Goal: Contribute content: Contribute content

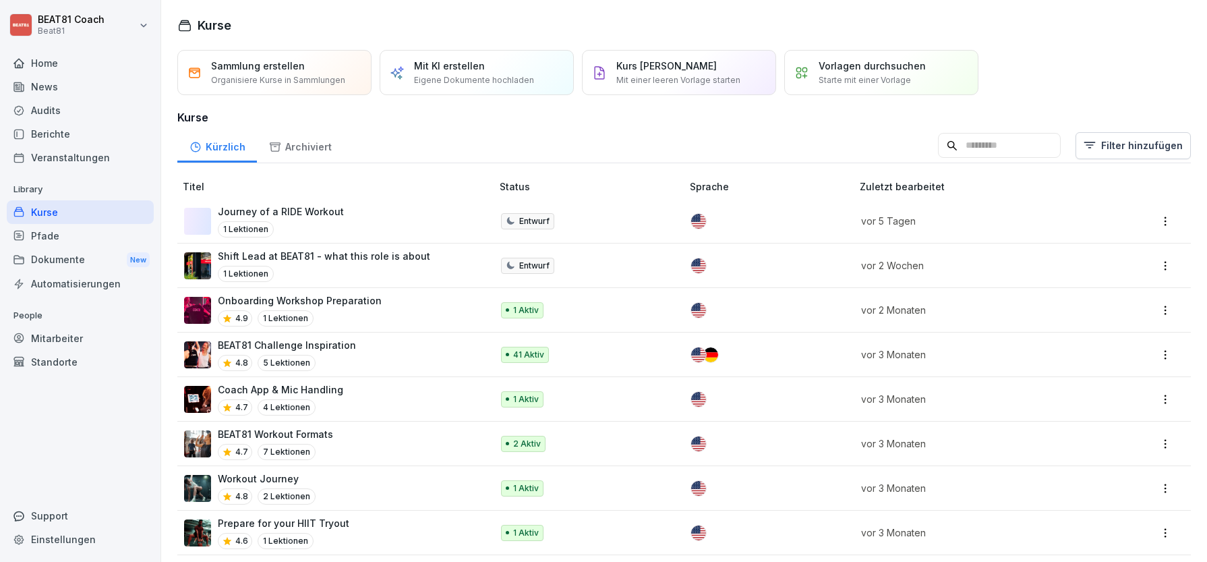
click at [63, 210] on div "Kurse" at bounding box center [80, 212] width 147 height 24
click at [82, 66] on div "Home" at bounding box center [80, 63] width 147 height 24
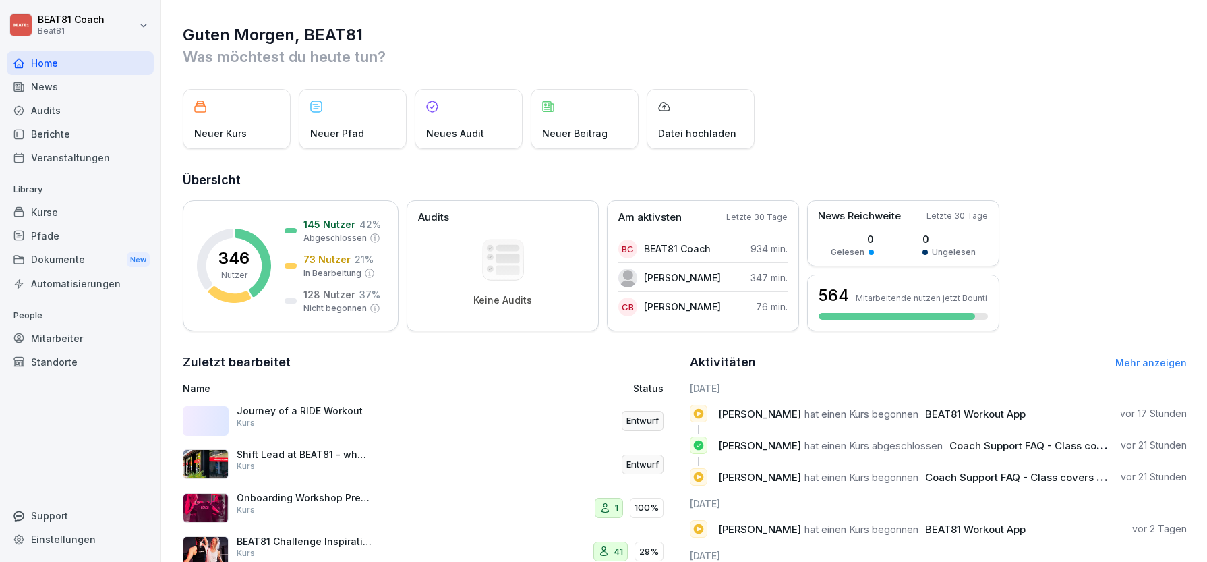
click at [87, 208] on div "Kurse" at bounding box center [80, 212] width 147 height 24
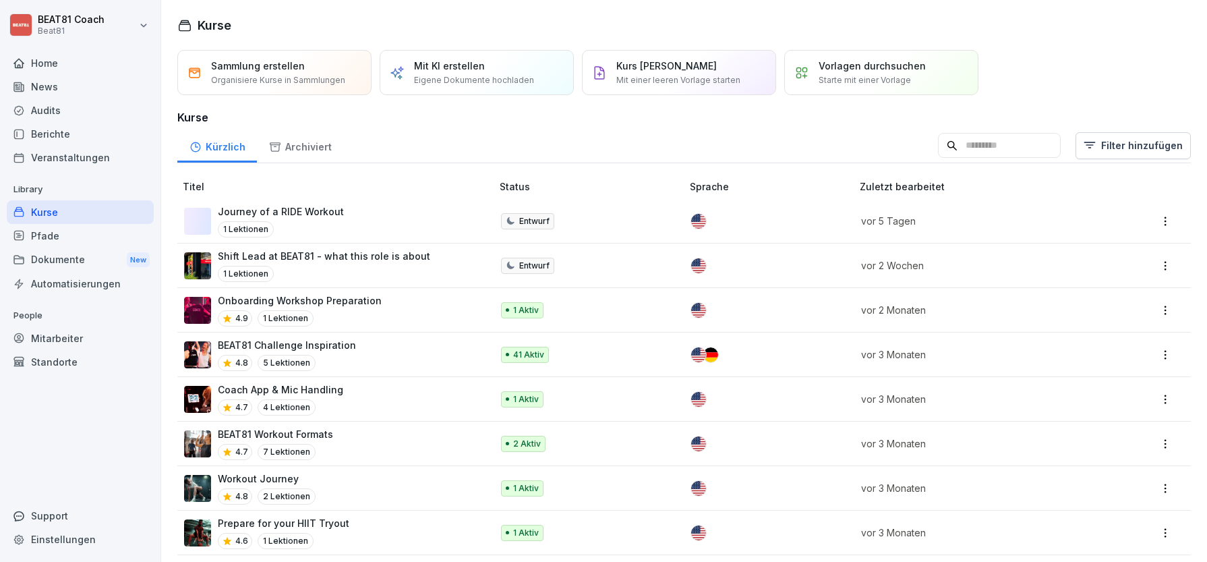
click at [991, 144] on input at bounding box center [999, 146] width 123 height 26
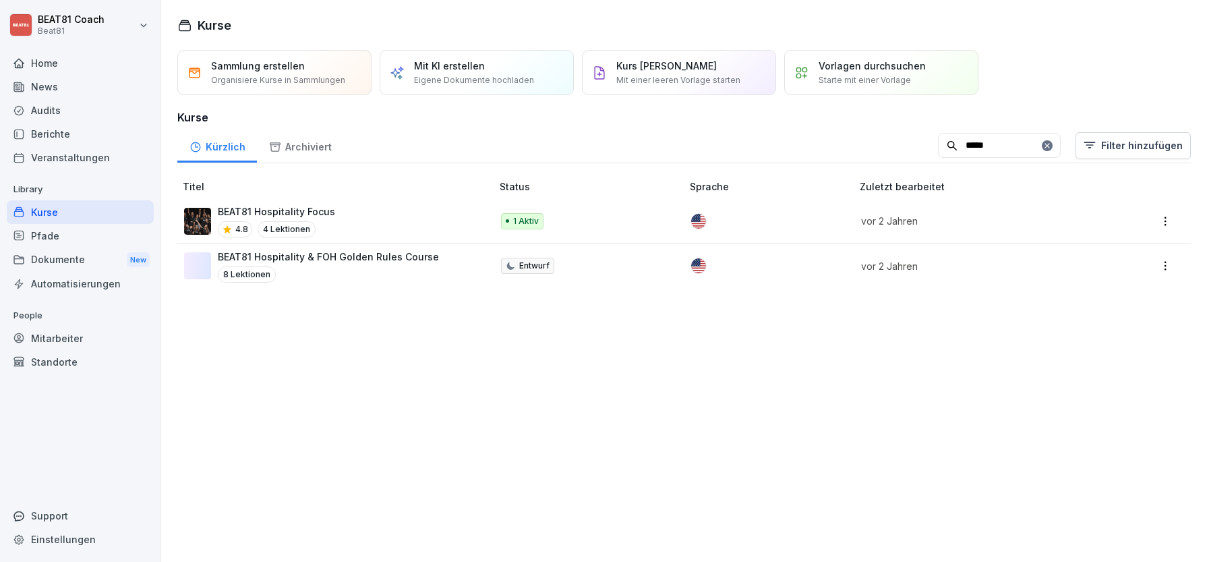
type input "*****"
click at [318, 212] on p "BEAT81 Hospitality Focus" at bounding box center [276, 211] width 117 height 14
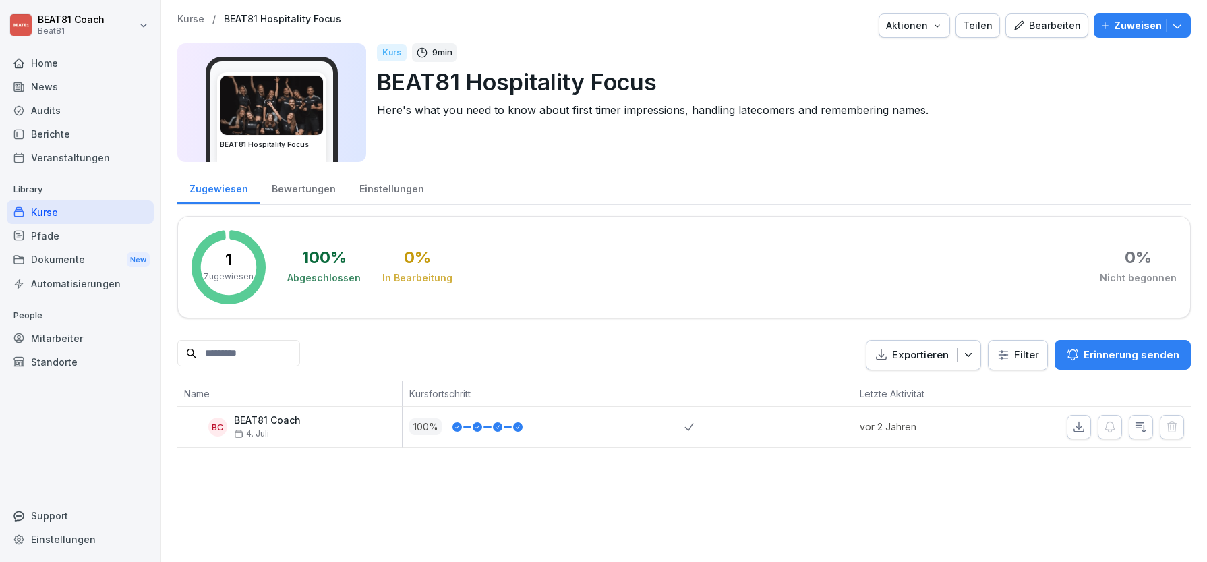
click at [1052, 28] on div "Bearbeiten" at bounding box center [1047, 25] width 68 height 15
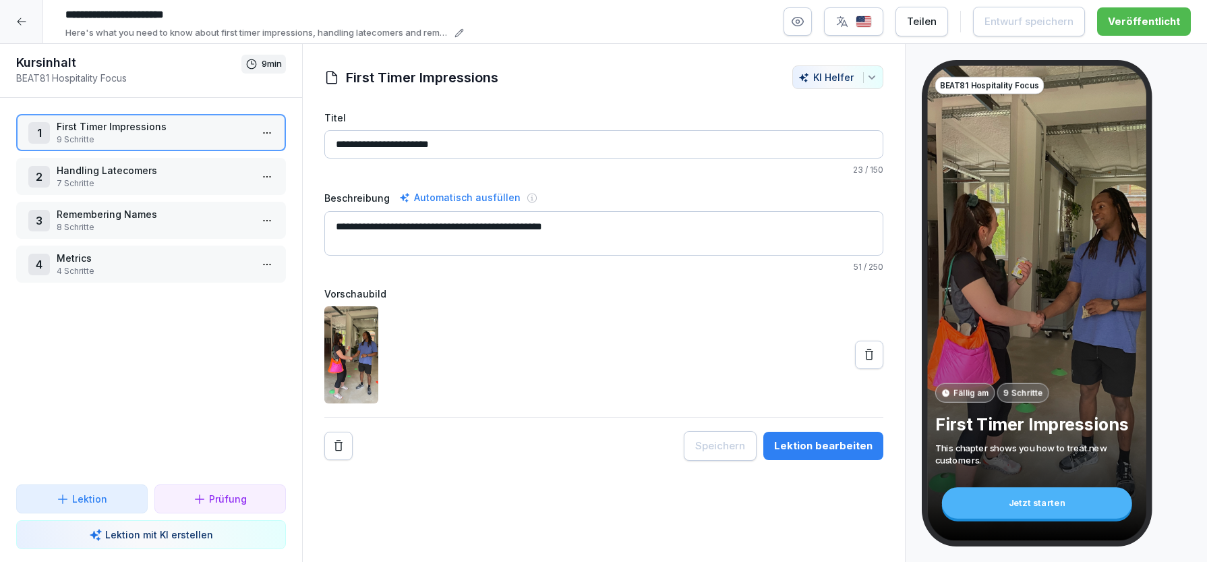
click at [94, 503] on p "Lektion" at bounding box center [89, 499] width 35 height 14
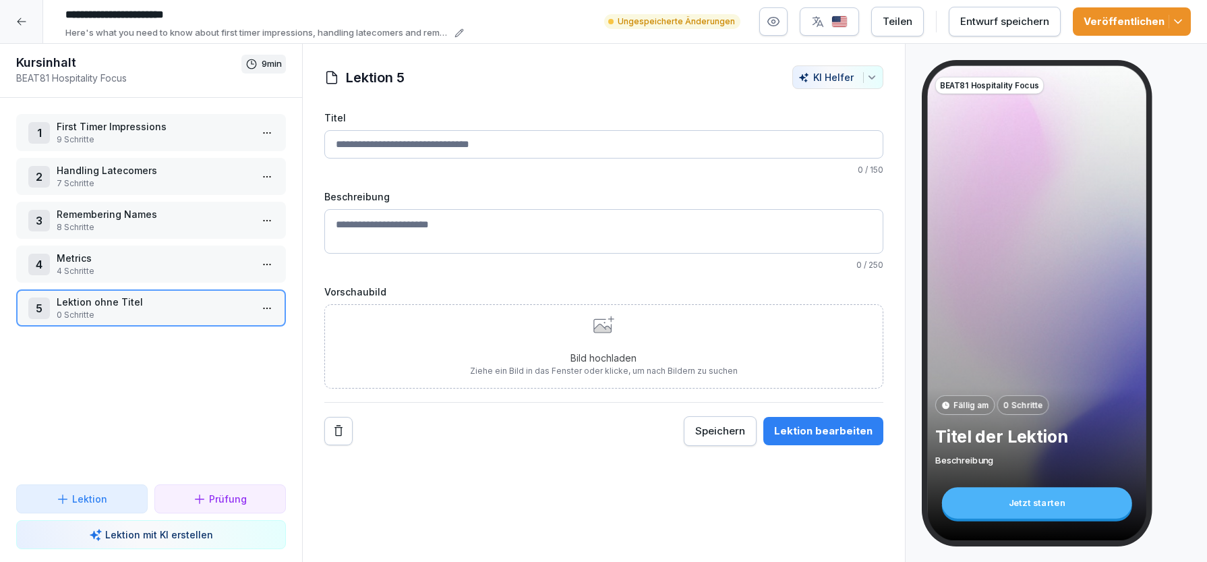
click at [444, 130] on input "Titel" at bounding box center [603, 144] width 559 height 28
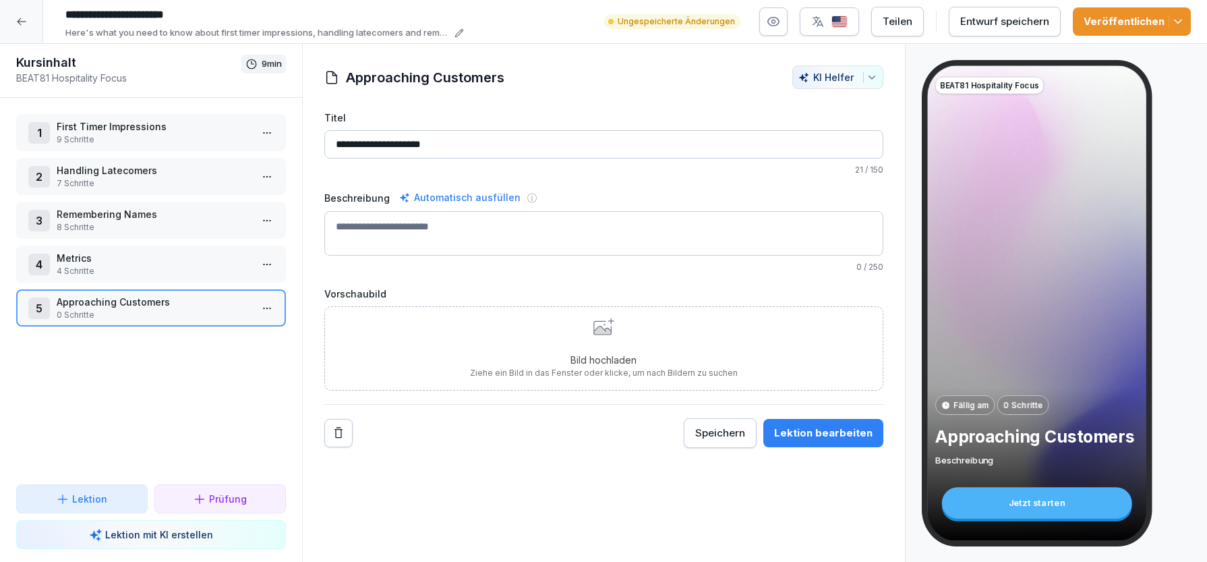
type input "**********"
click at [199, 380] on div "1 First Timer Impressions 9 Schritte 2 Handling Latecomers 7 Schritte 3 Remembe…" at bounding box center [151, 291] width 302 height 386
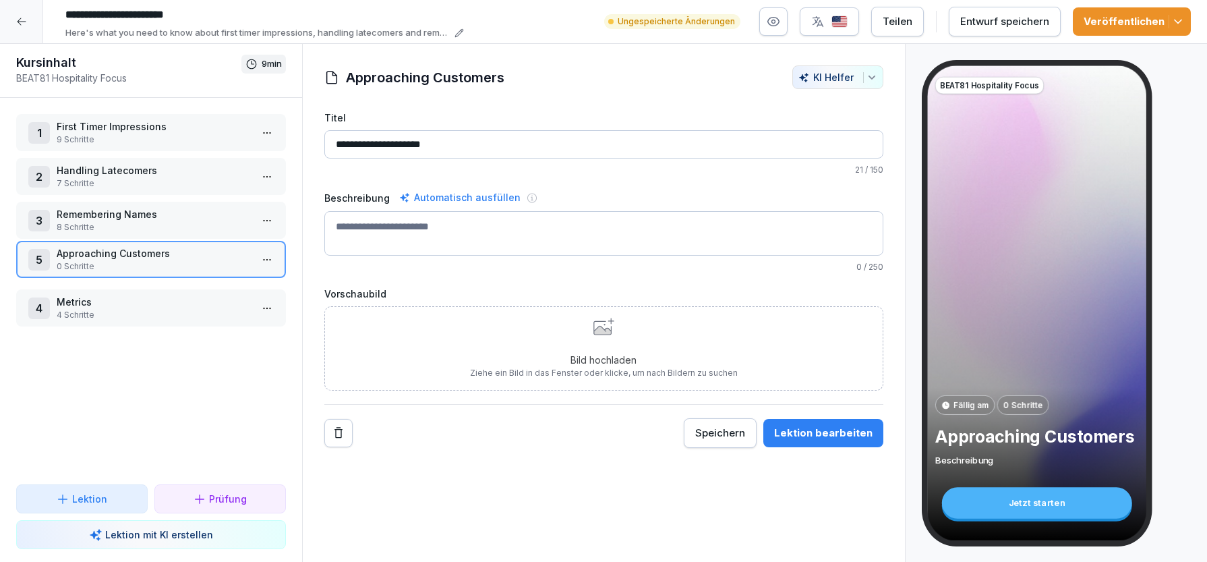
drag, startPoint x: 223, startPoint y: 303, endPoint x: 239, endPoint y: 254, distance: 51.8
click at [239, 254] on p "Approaching Customers" at bounding box center [154, 253] width 194 height 14
click at [452, 247] on textarea "Beschreibung" at bounding box center [603, 233] width 559 height 45
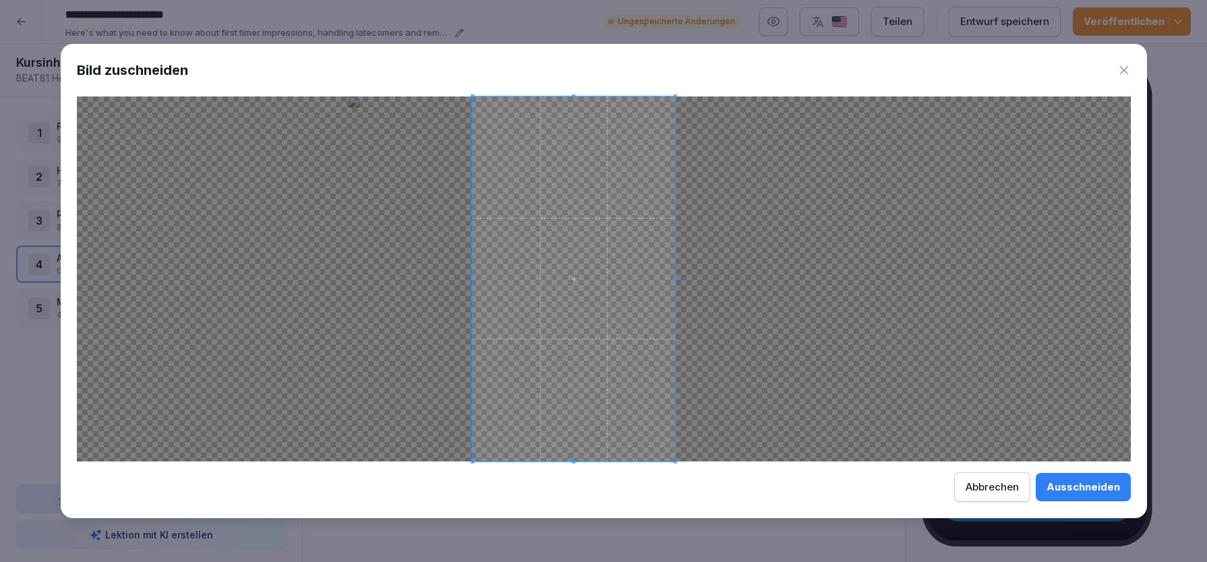
click at [573, 324] on span at bounding box center [574, 278] width 203 height 365
click at [668, 328] on span at bounding box center [583, 278] width 203 height 365
click at [1074, 490] on div "Ausschneiden" at bounding box center [1084, 487] width 74 height 15
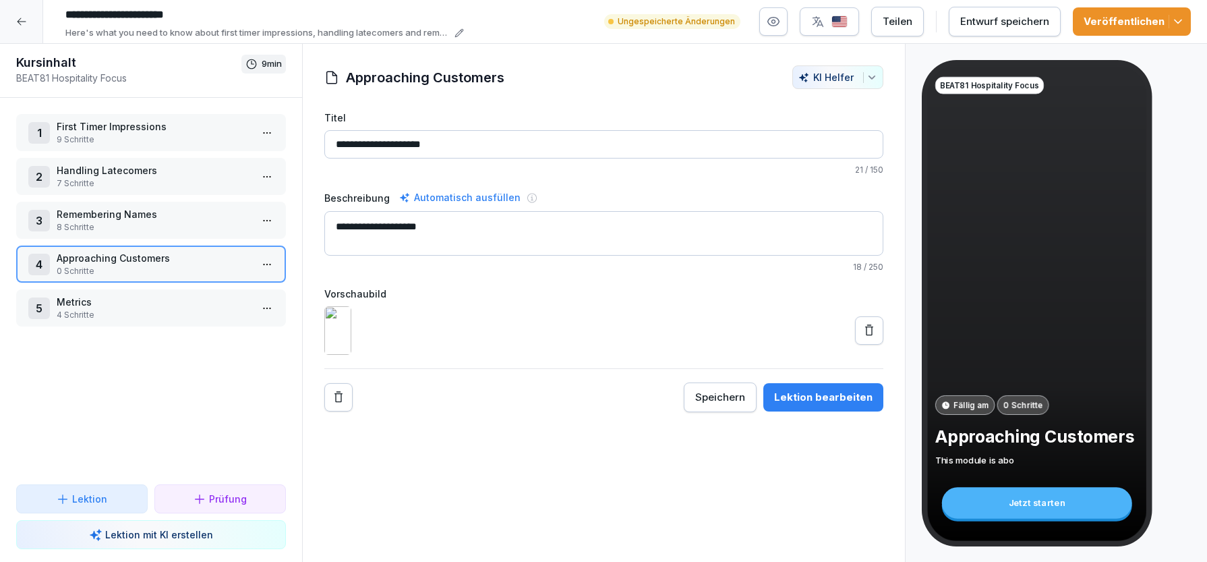
type textarea "**********"
drag, startPoint x: 401, startPoint y: 231, endPoint x: 271, endPoint y: 231, distance: 129.5
click at [271, 231] on div "**********" at bounding box center [603, 303] width 1207 height 519
click at [559, 231] on textarea "Beschreibung" at bounding box center [603, 233] width 559 height 45
paste textarea "**********"
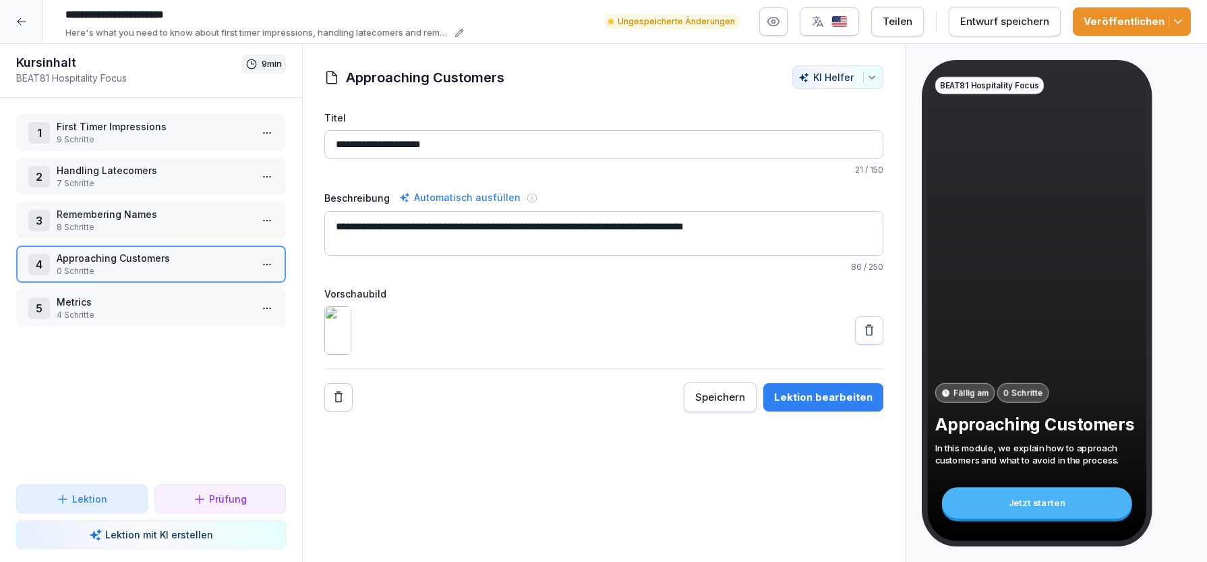
click at [739, 223] on textarea "**********" at bounding box center [603, 233] width 559 height 45
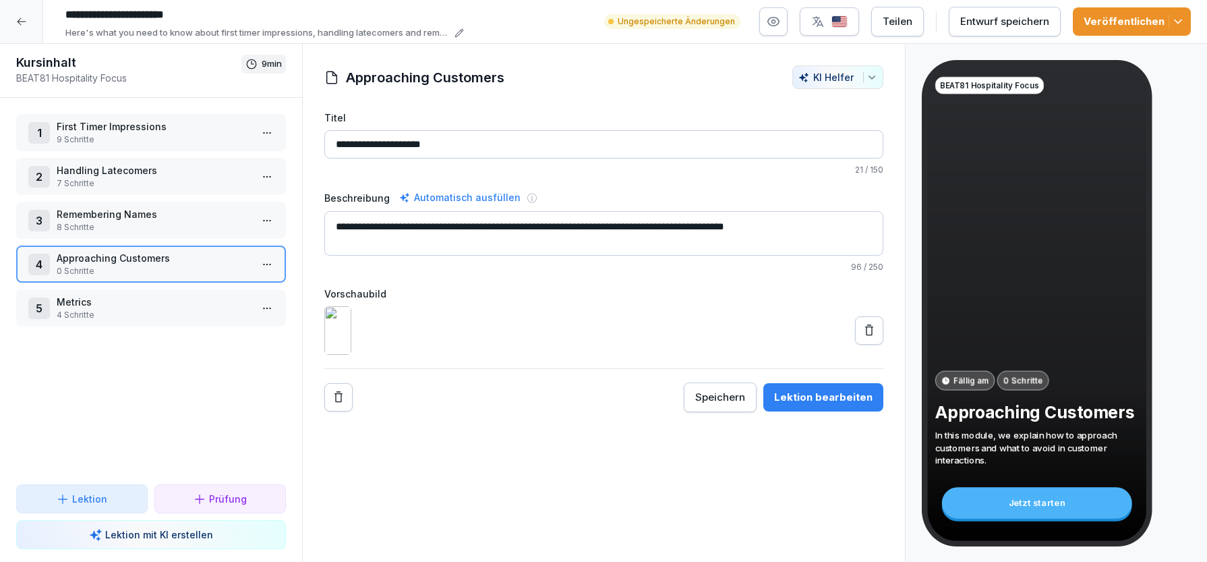
type textarea "**********"
click at [735, 326] on div at bounding box center [603, 330] width 559 height 49
click at [837, 411] on button "Lektion bearbeiten" at bounding box center [824, 397] width 120 height 28
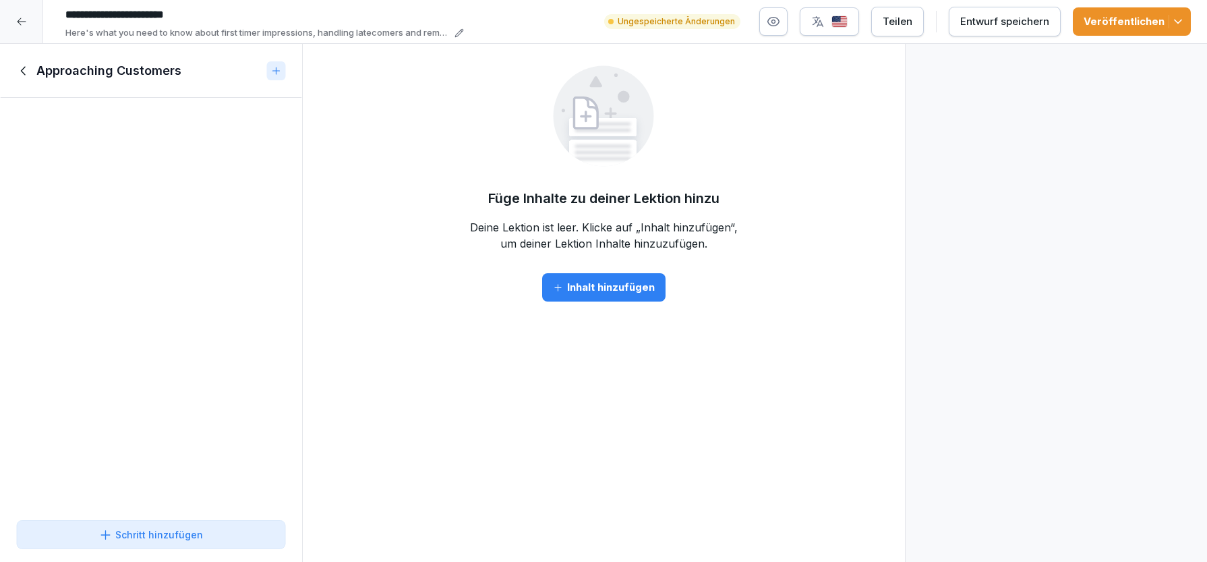
click at [608, 287] on div "Inhalt hinzufügen" at bounding box center [604, 287] width 102 height 15
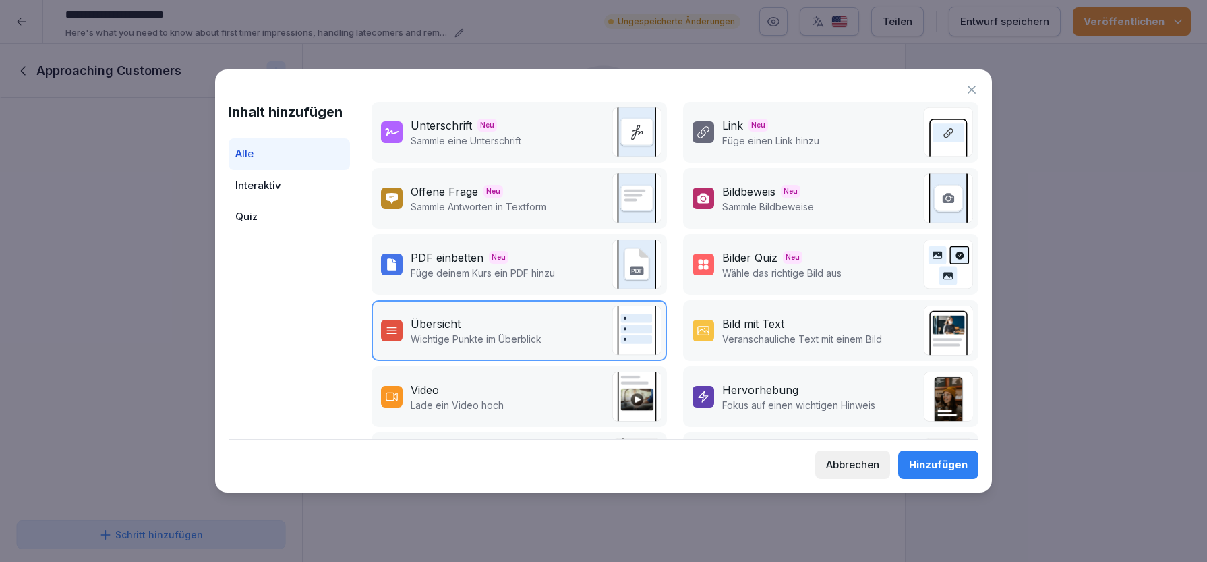
click at [800, 339] on p "Veranschauliche Text mit einem Bild" at bounding box center [802, 339] width 160 height 14
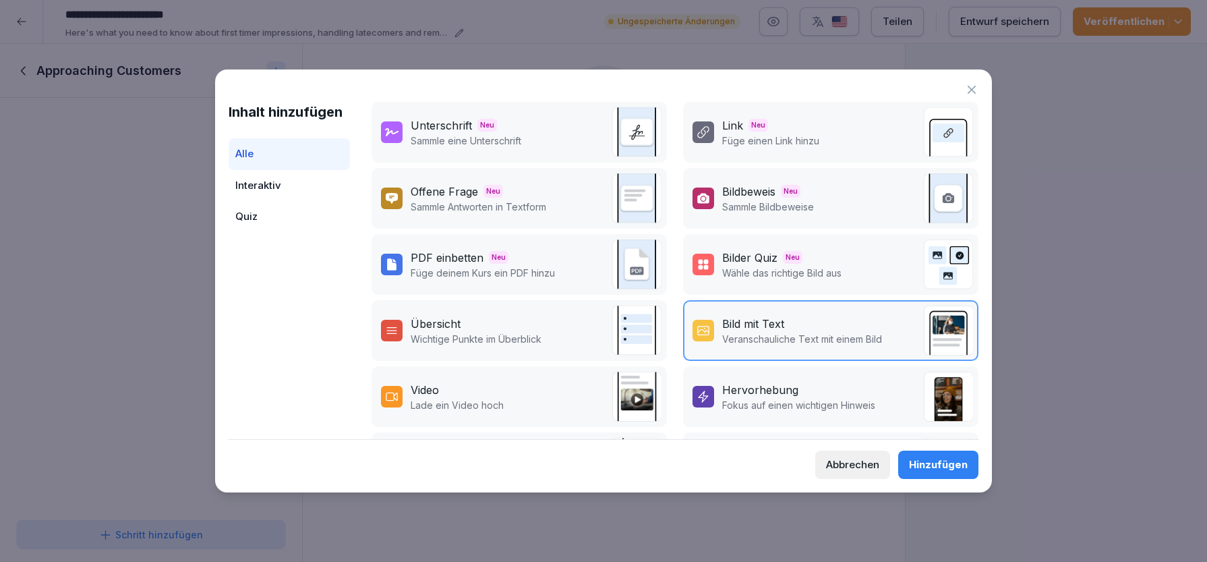
click at [933, 467] on div "Hinzufügen" at bounding box center [938, 464] width 59 height 15
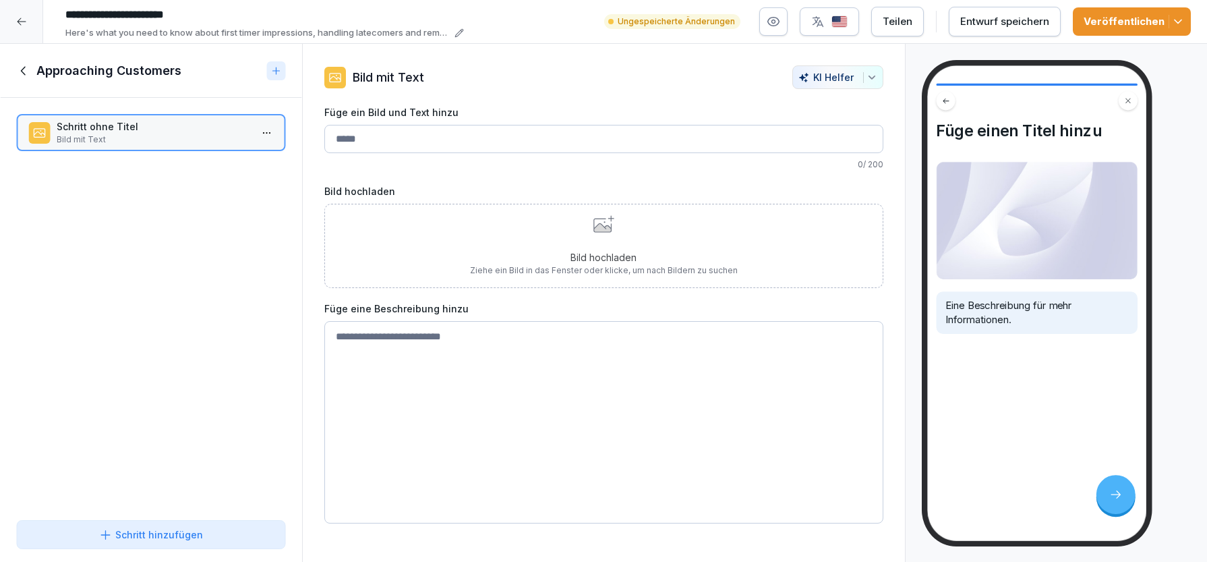
click at [179, 529] on div "Schritt hinzufügen" at bounding box center [151, 534] width 104 height 14
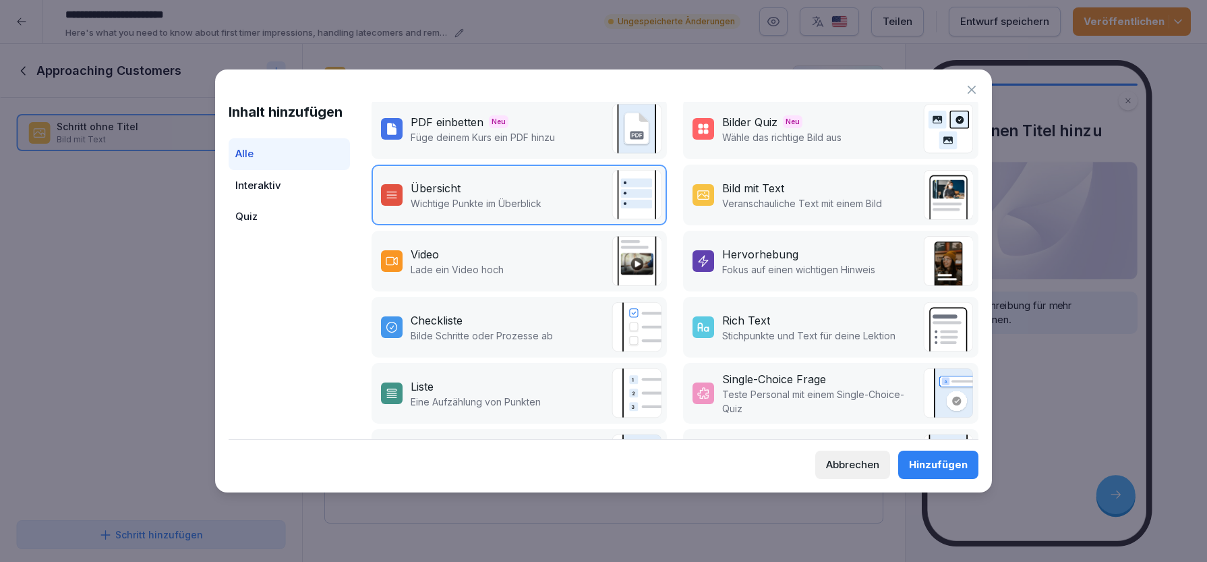
scroll to position [138, 0]
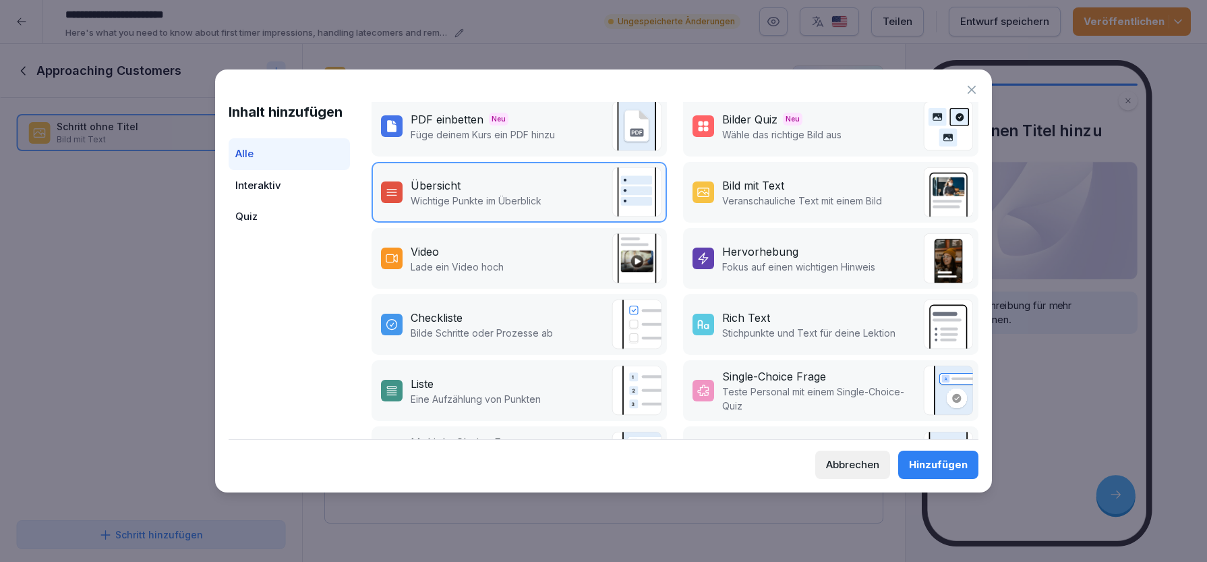
click at [830, 336] on p "Stichpunkte und Text für deine Lektion" at bounding box center [808, 333] width 173 height 14
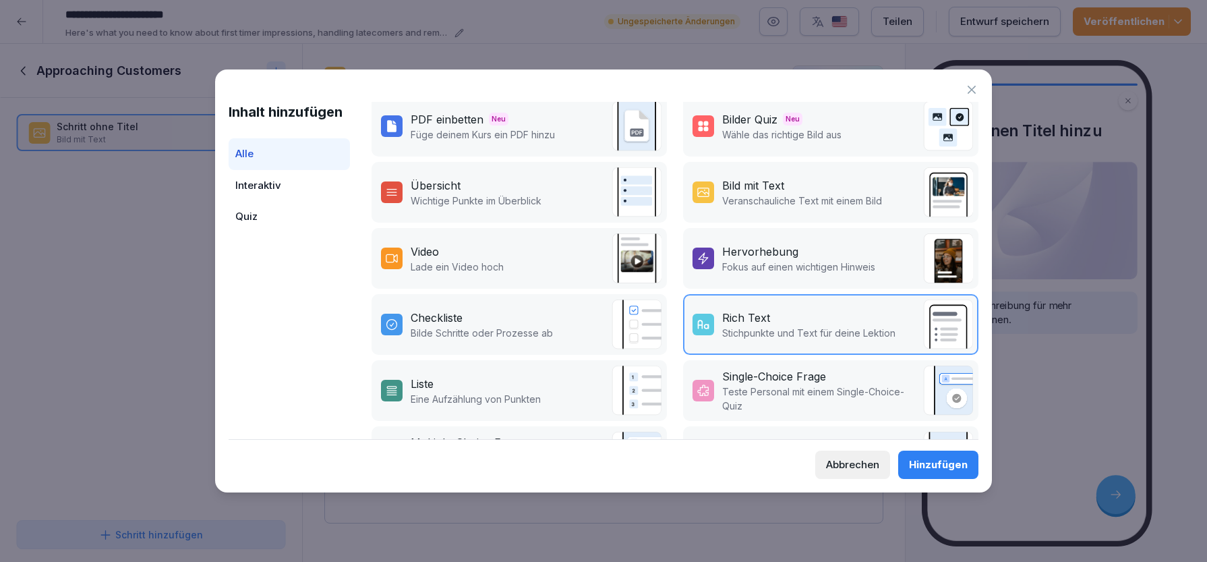
click at [955, 473] on button "Hinzufügen" at bounding box center [938, 465] width 80 height 28
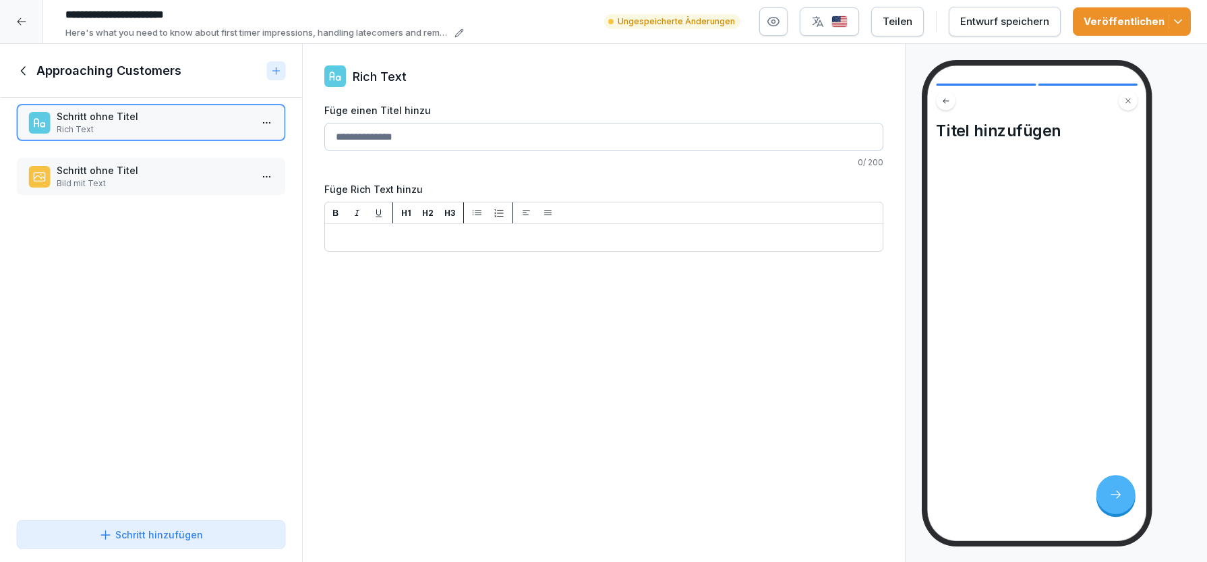
drag, startPoint x: 192, startPoint y: 181, endPoint x: 190, endPoint y: 122, distance: 59.4
click at [191, 123] on p "Rich Text" at bounding box center [154, 129] width 194 height 12
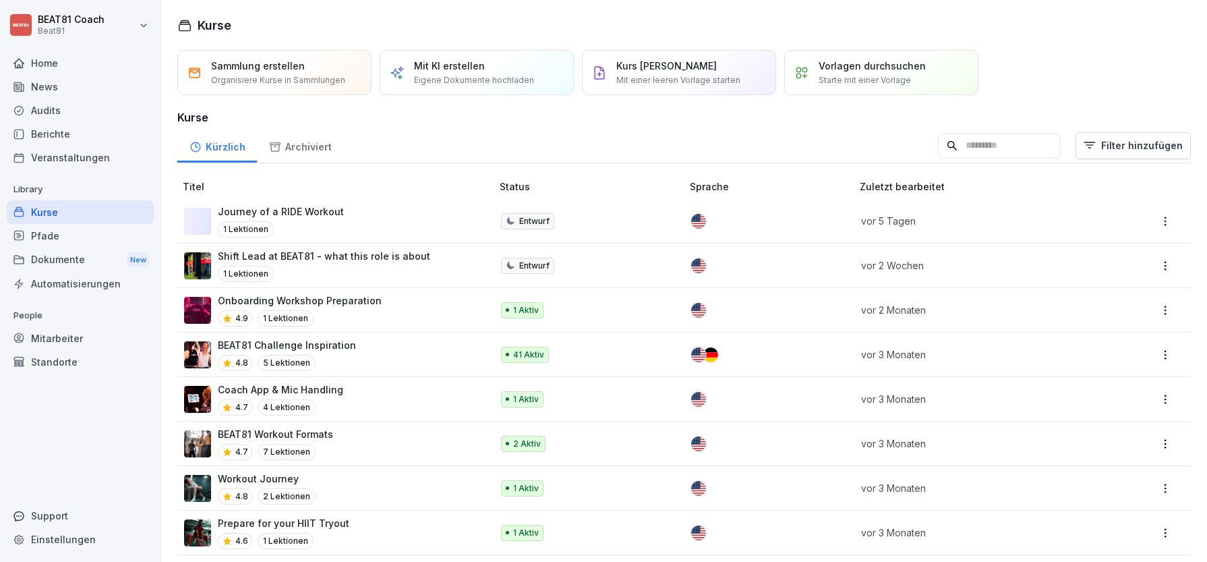
click at [1025, 145] on input at bounding box center [999, 146] width 123 height 26
type input "*"
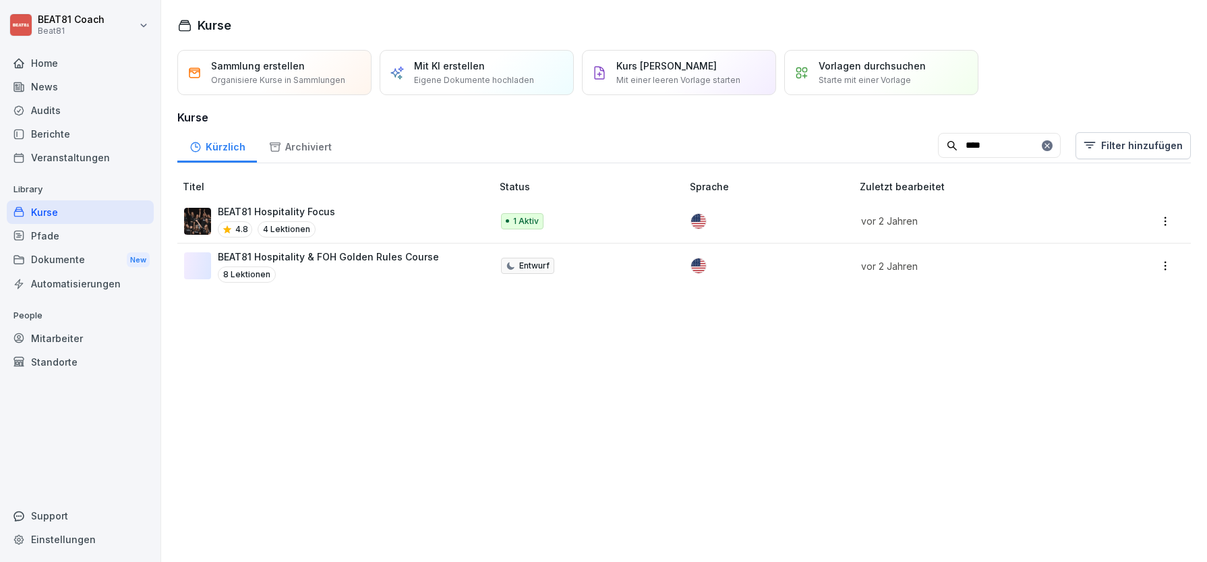
type input "****"
click at [316, 204] on p "BEAT81 Hospitality Focus" at bounding box center [276, 211] width 117 height 14
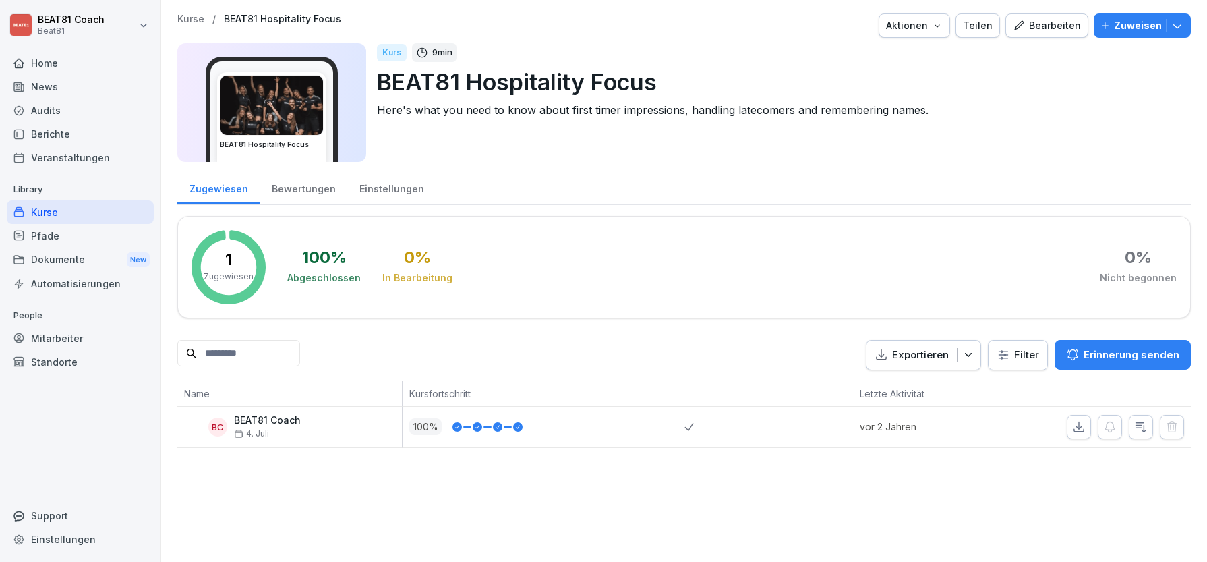
click at [1045, 35] on button "Bearbeiten" at bounding box center [1047, 25] width 83 height 24
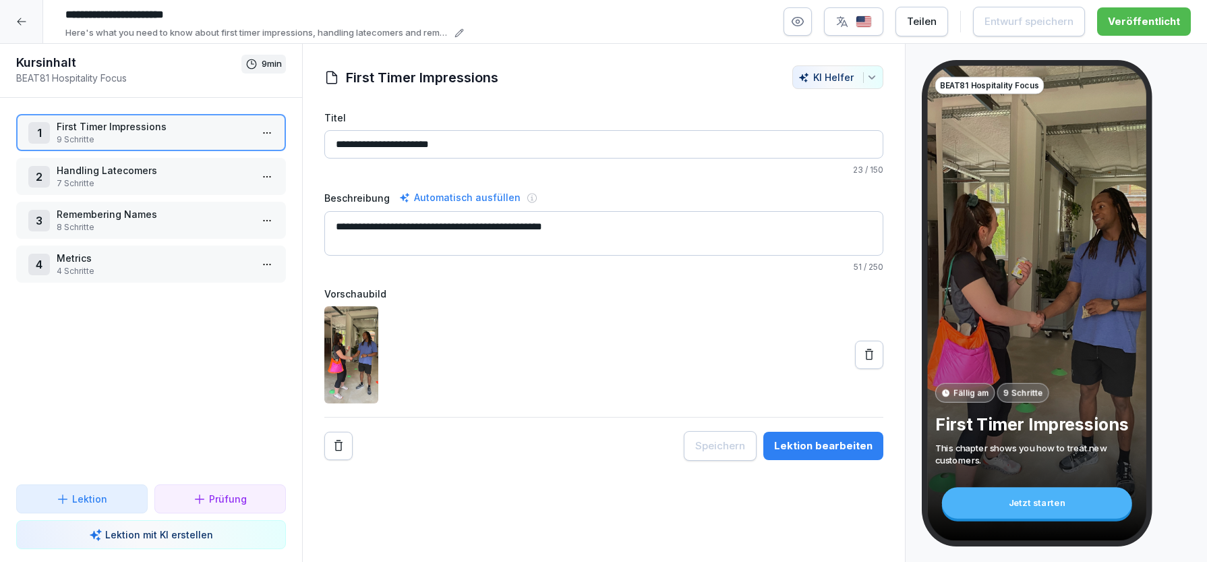
click at [861, 451] on div "Lektion bearbeiten" at bounding box center [823, 445] width 98 height 15
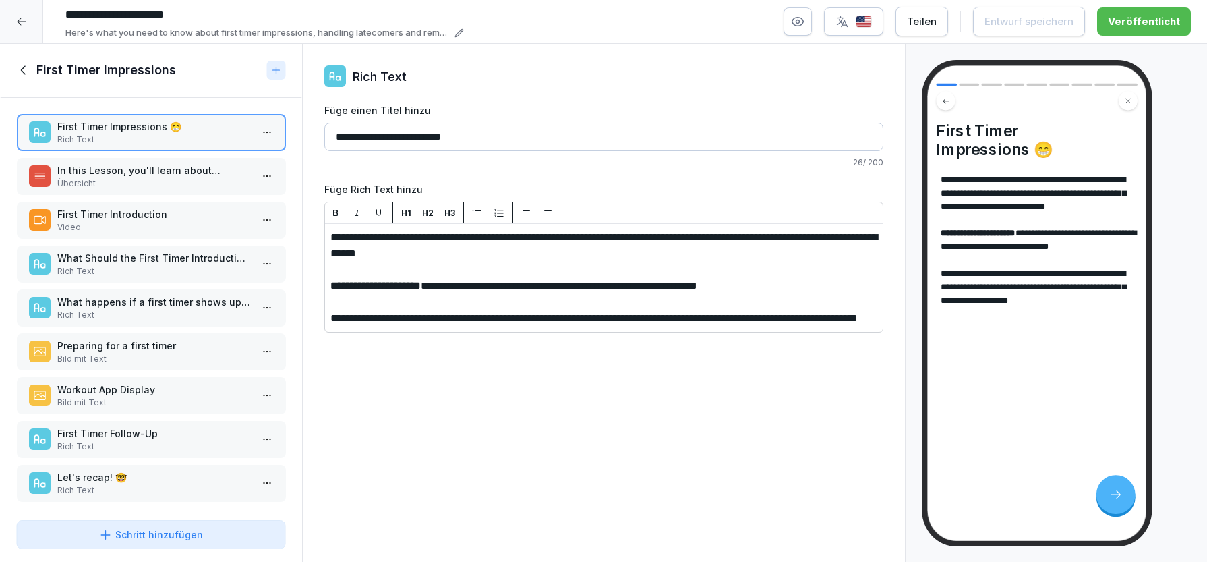
click at [173, 169] on p "In this Lesson, you'll learn about…" at bounding box center [154, 170] width 194 height 14
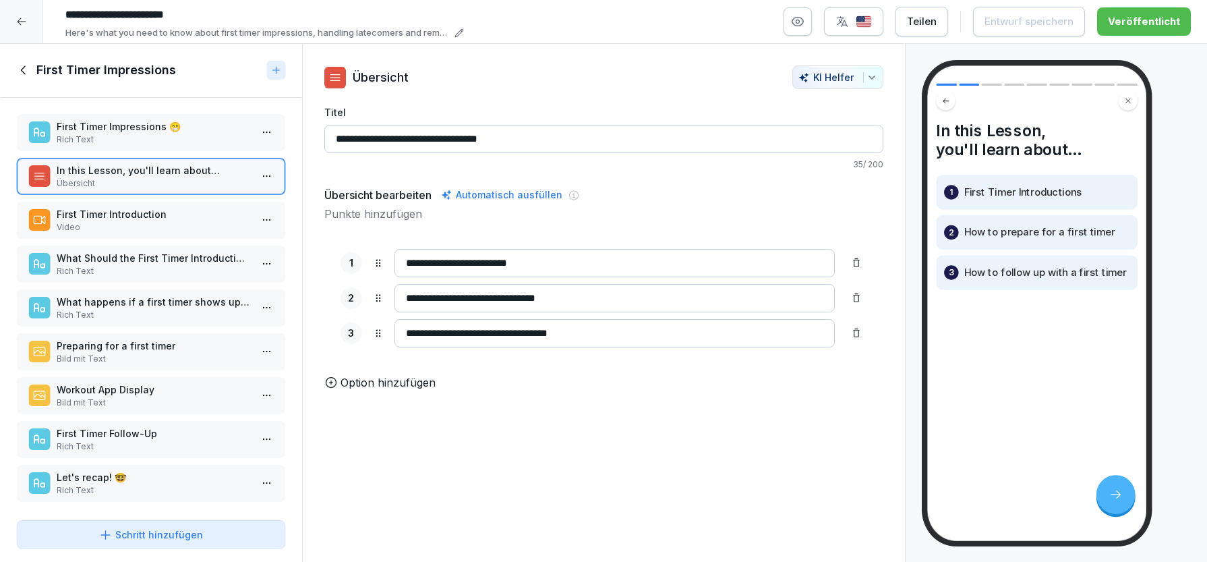
click at [166, 130] on p "First Timer Impressions 😁" at bounding box center [154, 126] width 194 height 14
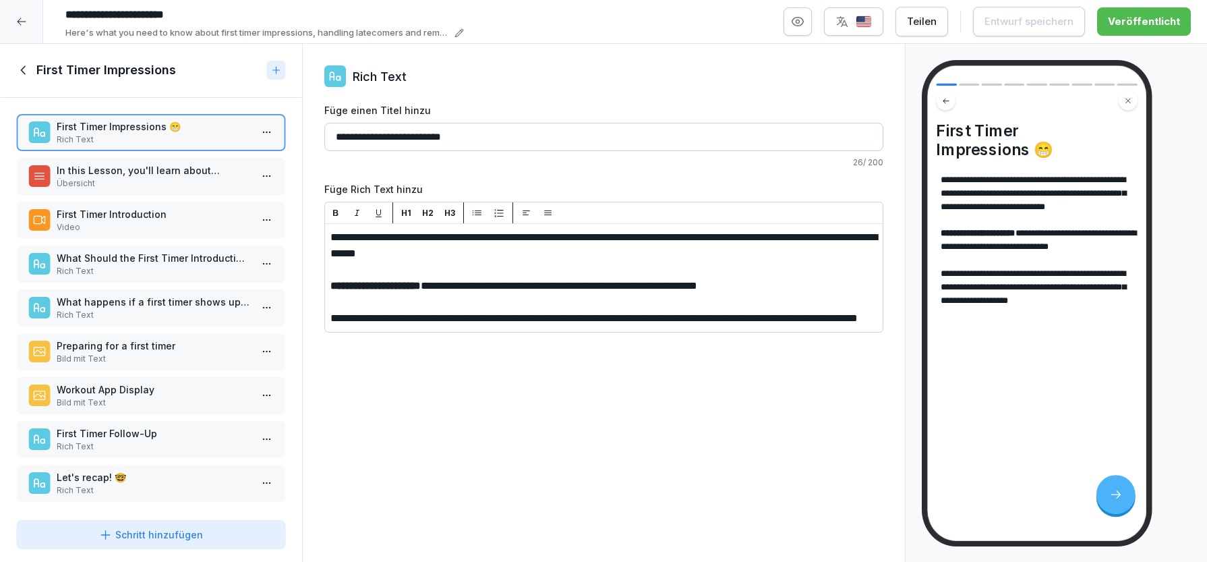
click at [32, 74] on div "First Timer Impressions" at bounding box center [139, 70] width 246 height 16
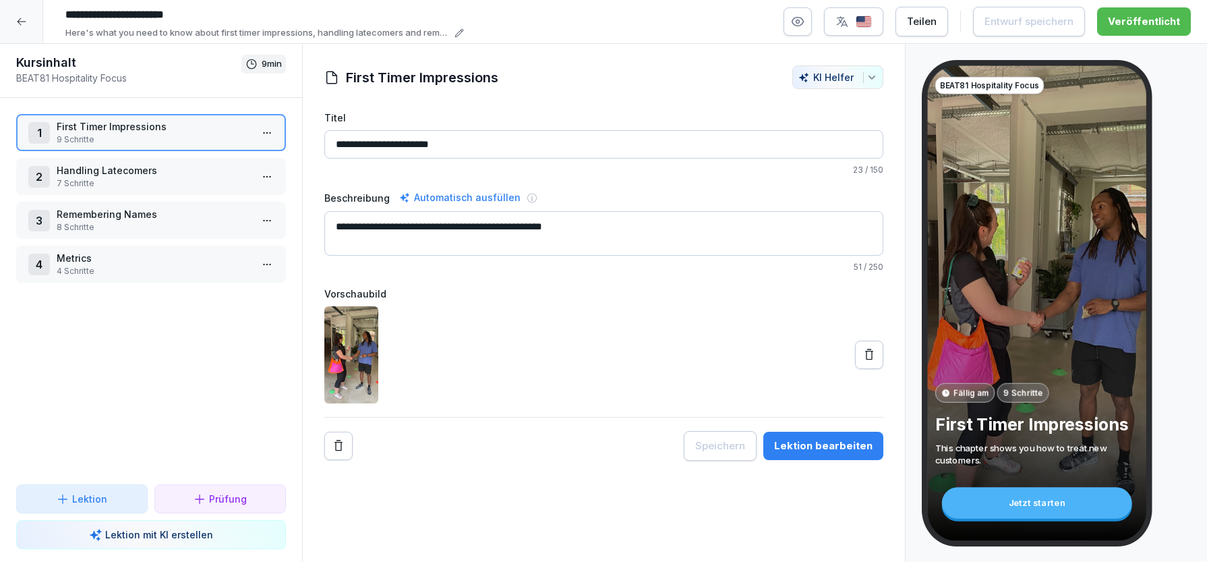
click at [199, 220] on p "Remembering Names" at bounding box center [154, 214] width 194 height 14
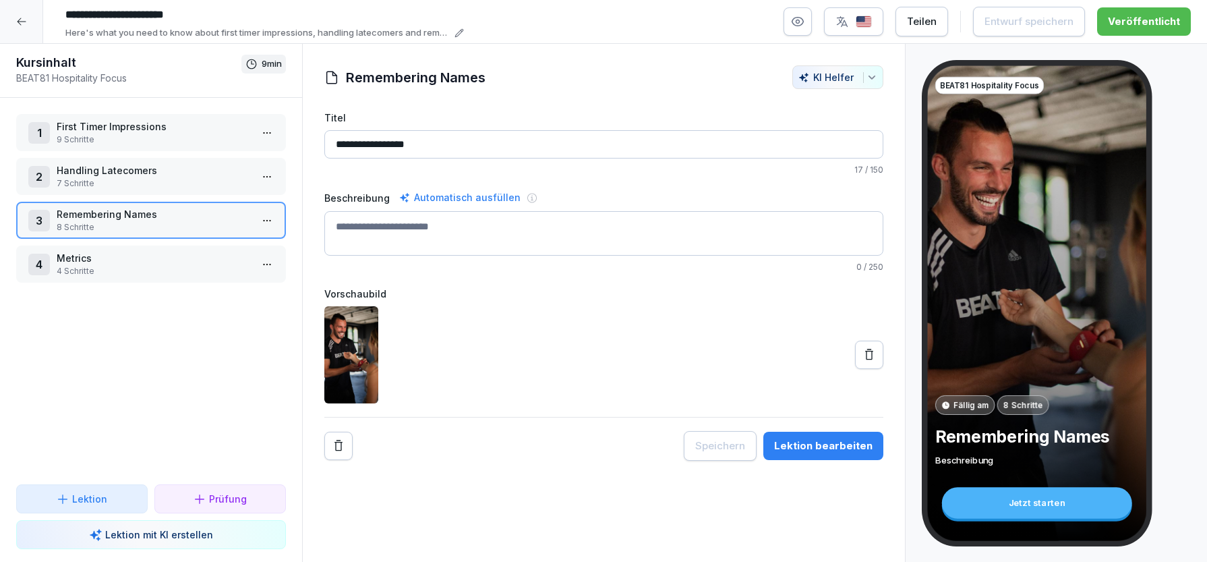
click at [797, 454] on button "Lektion bearbeiten" at bounding box center [824, 446] width 120 height 28
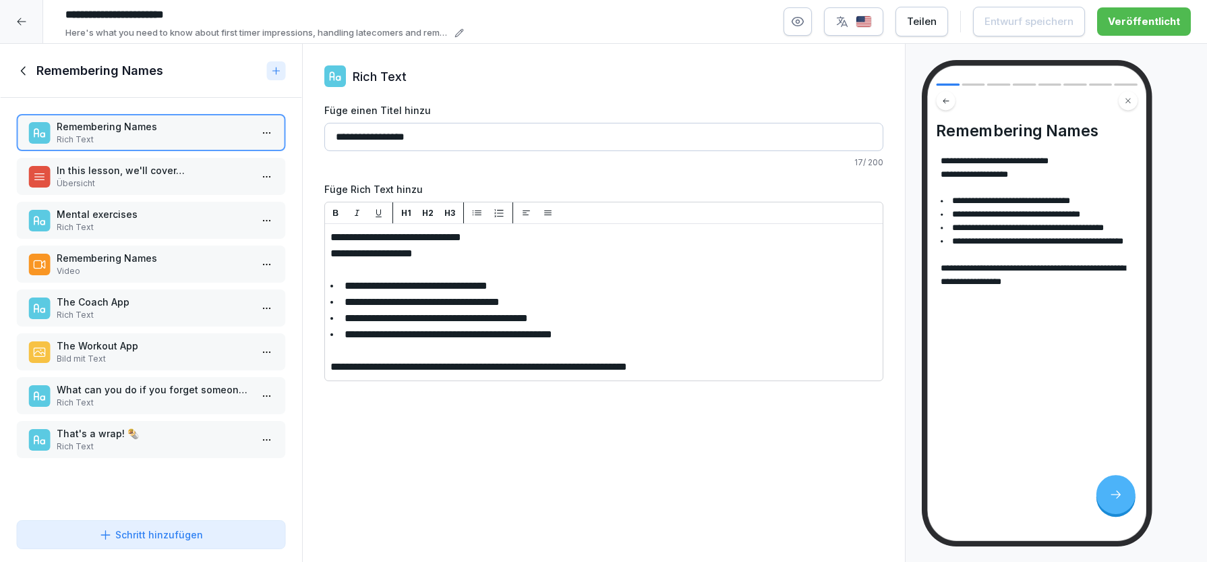
click at [25, 69] on icon at bounding box center [23, 70] width 15 height 15
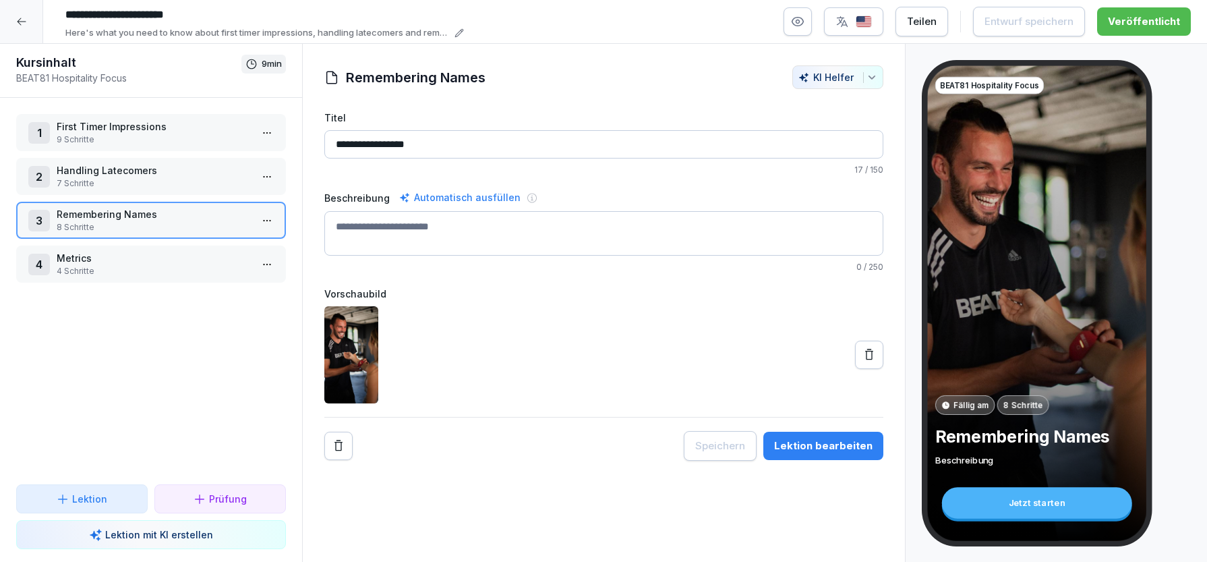
click at [142, 125] on p "First Timer Impressions" at bounding box center [154, 126] width 194 height 14
